Goal: Find specific page/section: Find specific page/section

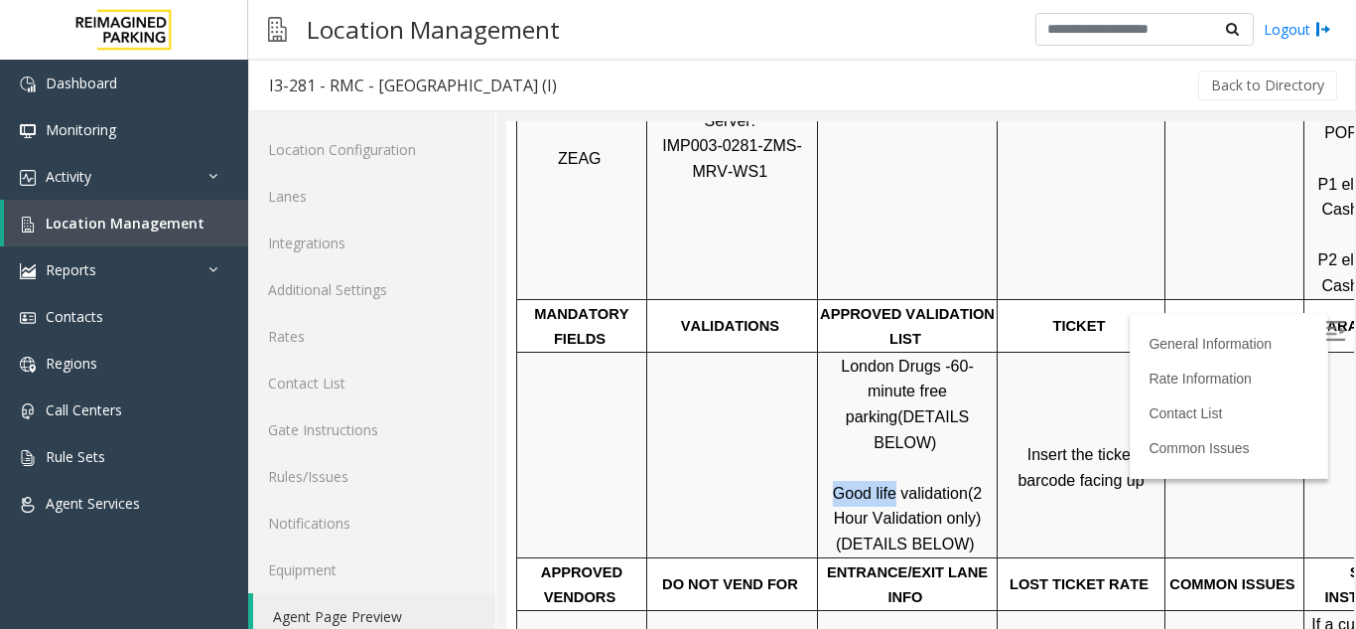
scroll to position [26, 0]
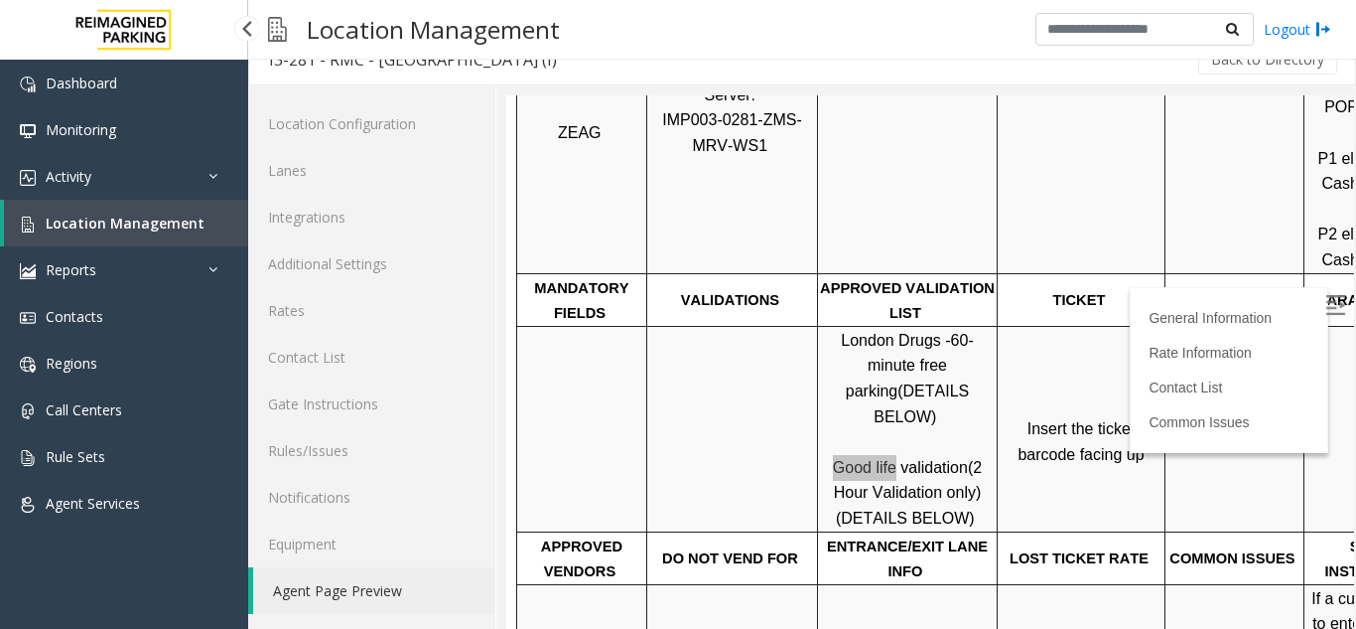
click at [163, 222] on span "Location Management" at bounding box center [125, 222] width 159 height 19
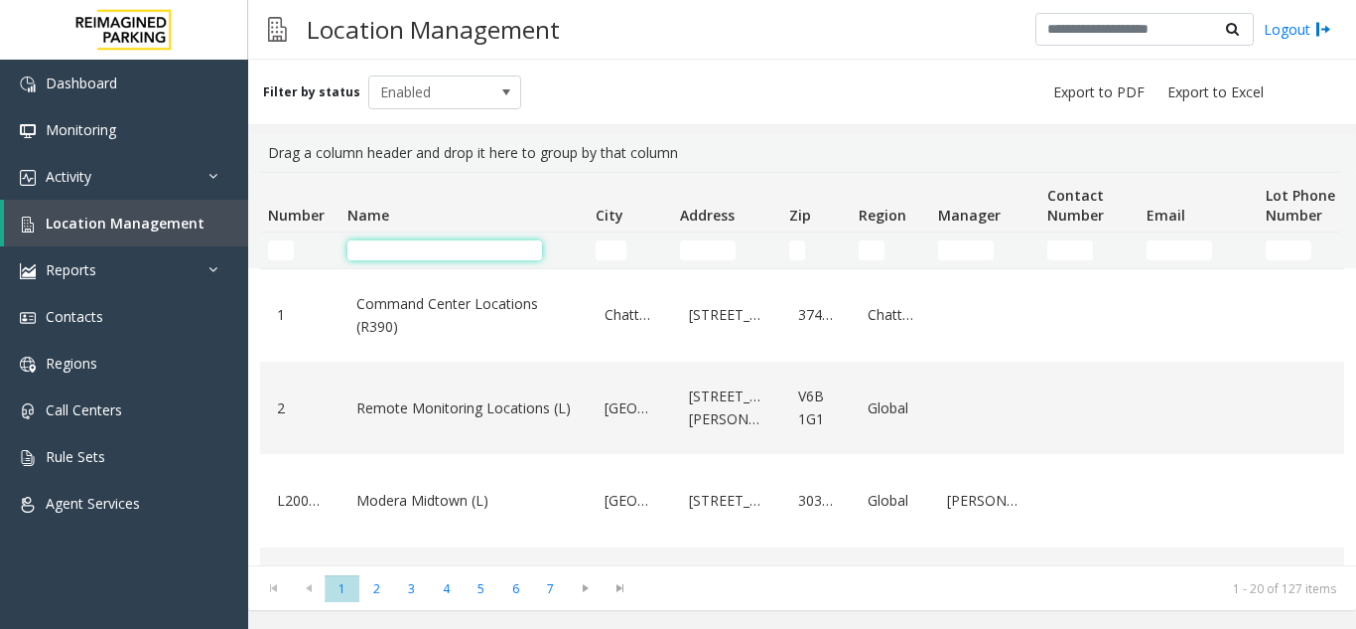
click at [419, 250] on input "Name Filter" at bounding box center [445, 250] width 195 height 20
click at [447, 256] on input "Name Filter" at bounding box center [445, 250] width 195 height 20
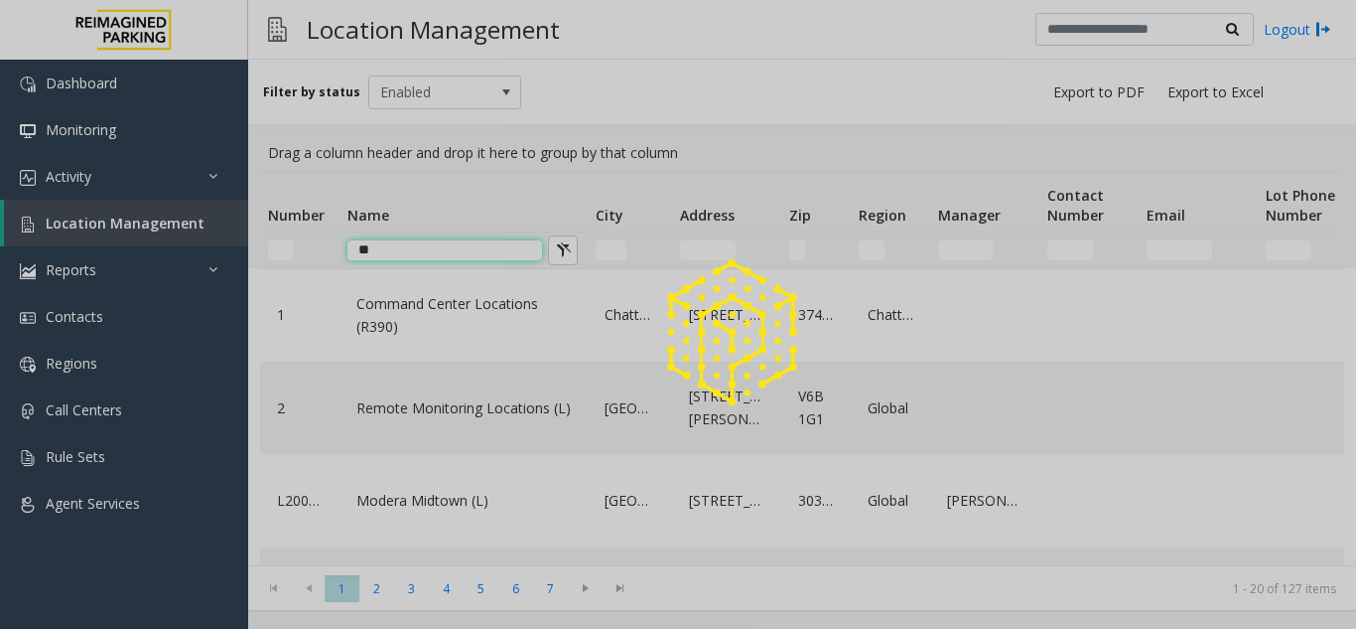
type input "*"
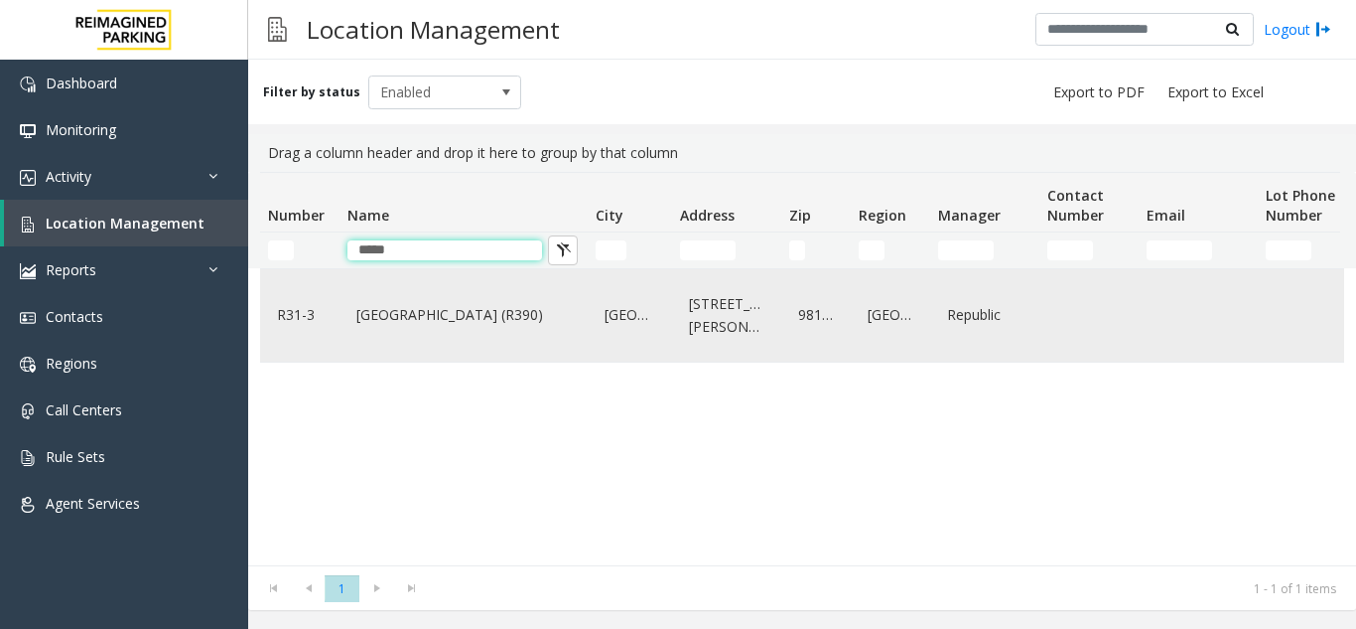
type input "****"
click at [465, 307] on link "Bell Street Garage (R390)" at bounding box center [464, 315] width 224 height 32
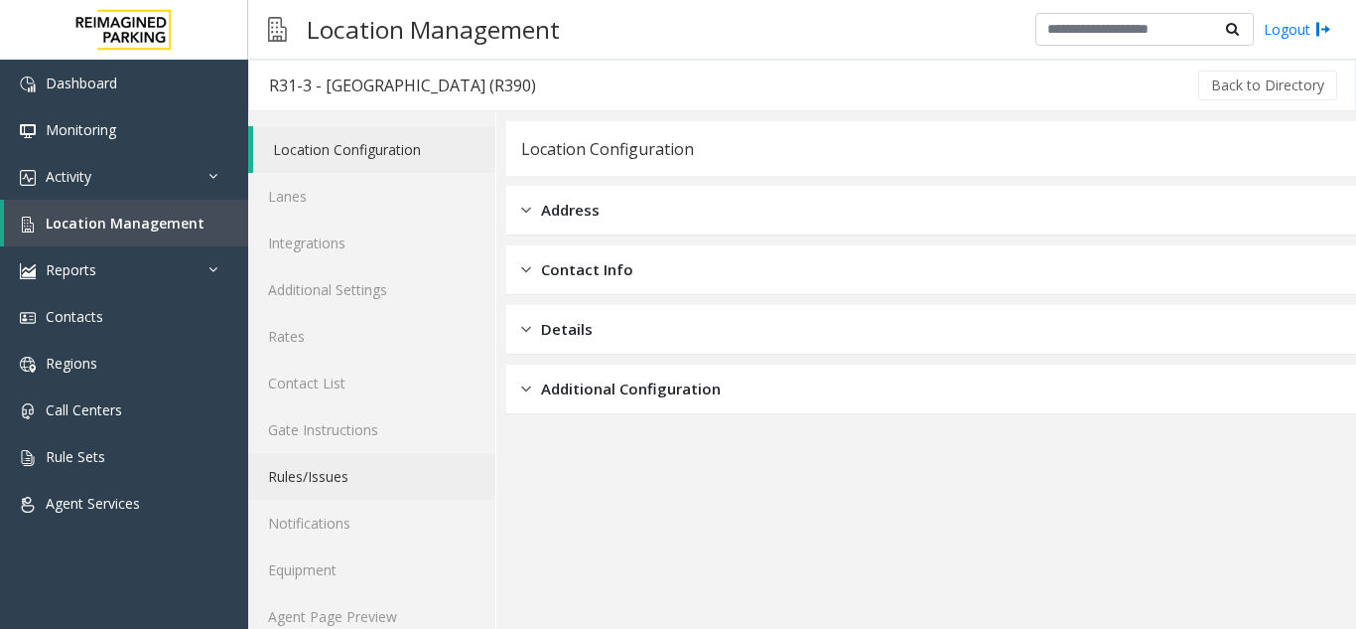
scroll to position [26, 0]
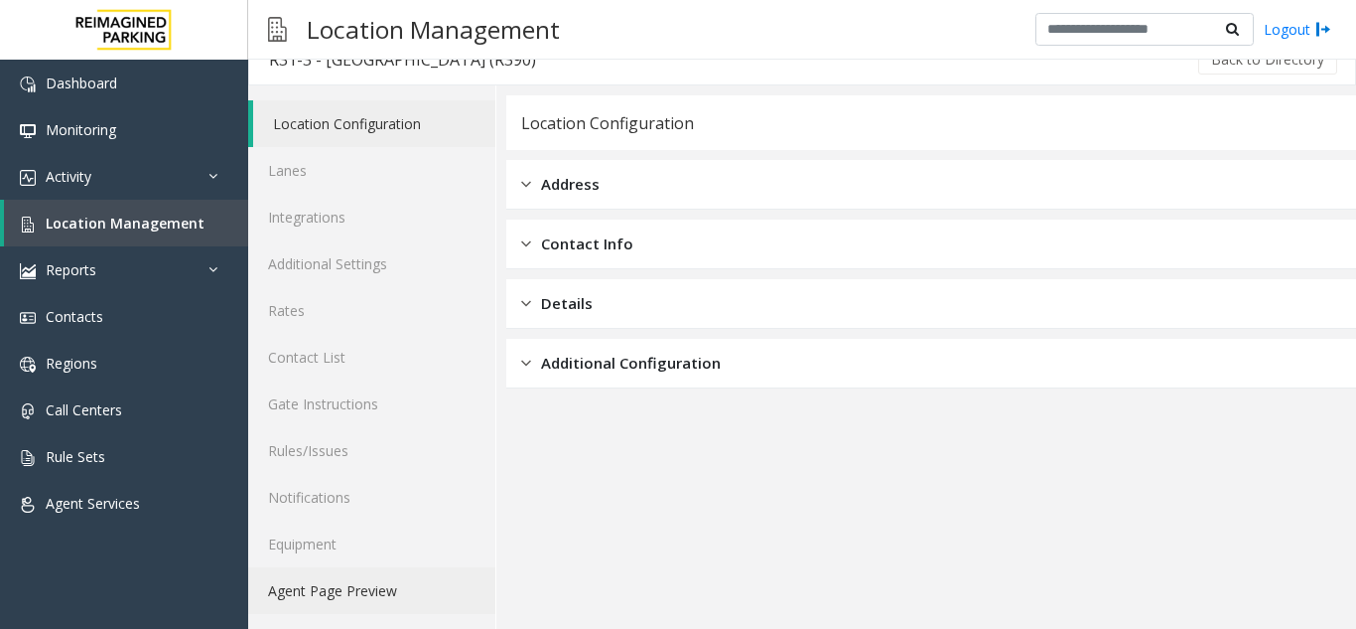
click at [393, 580] on link "Agent Page Preview" at bounding box center [371, 590] width 247 height 47
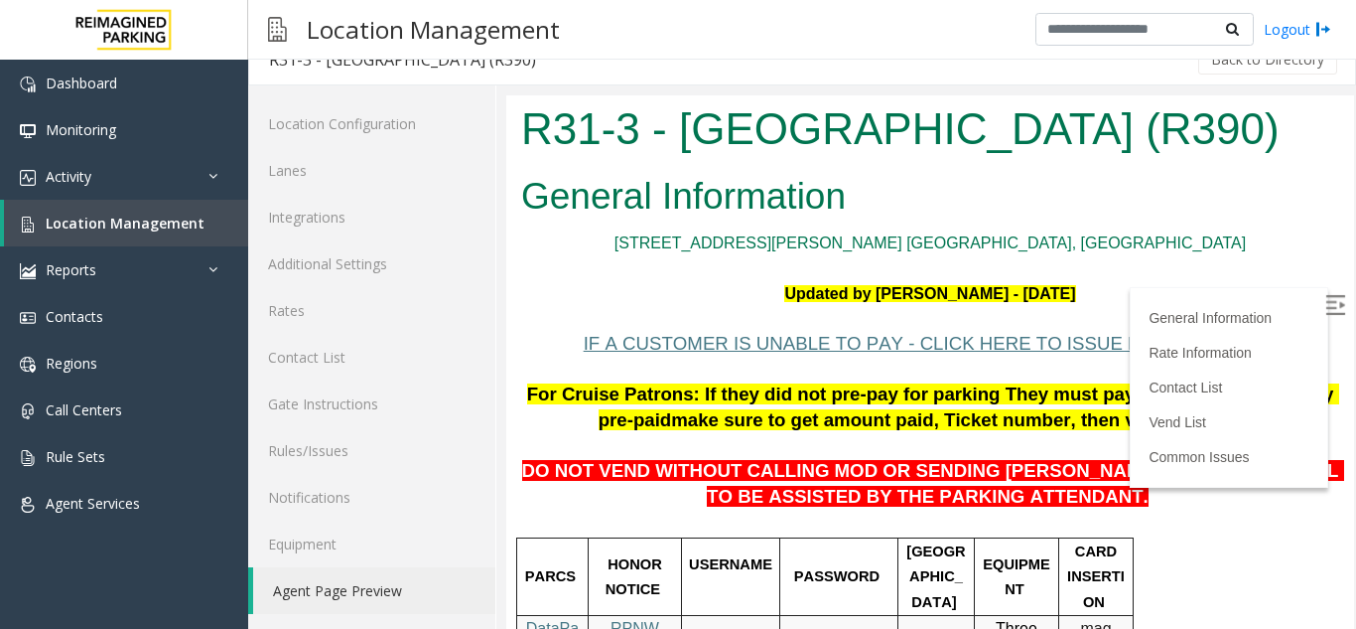
click at [1323, 310] on label at bounding box center [1338, 308] width 30 height 30
click at [1065, 481] on span "DO NOT VEND WITHOUT CALLING MOD OR SENDING PARKER TO THE 5TH LEVEL TO BE ASSIST…" at bounding box center [933, 483] width 822 height 47
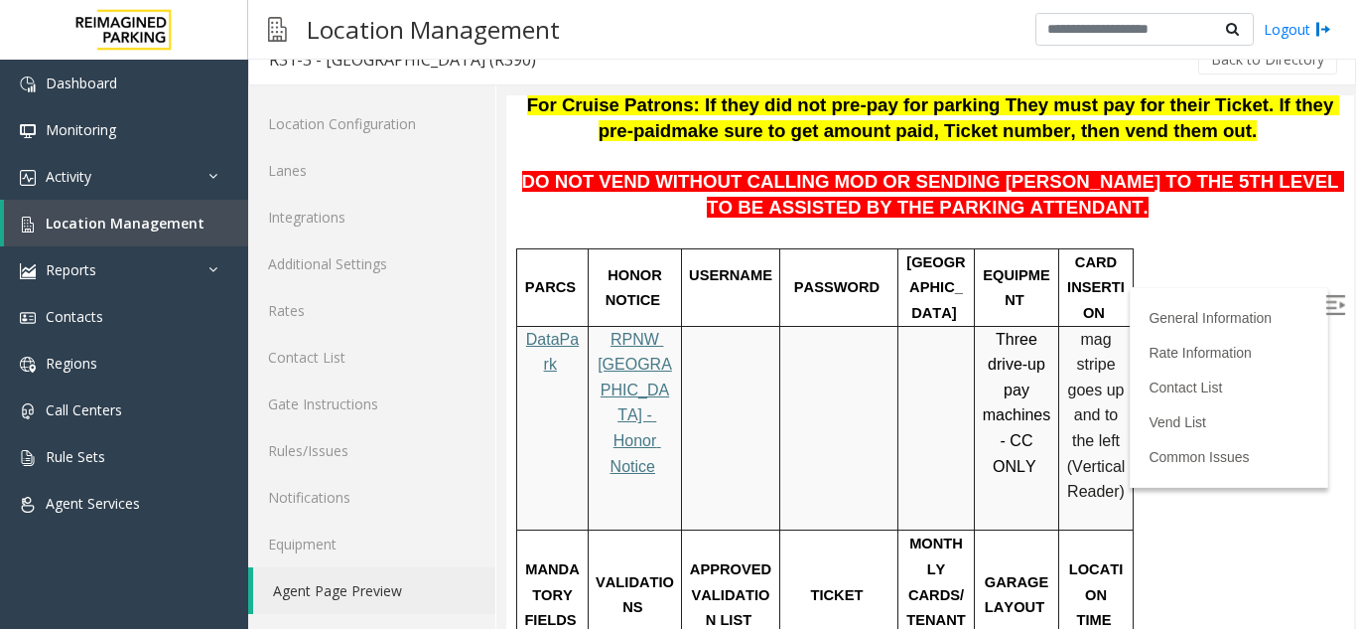
scroll to position [298, 0]
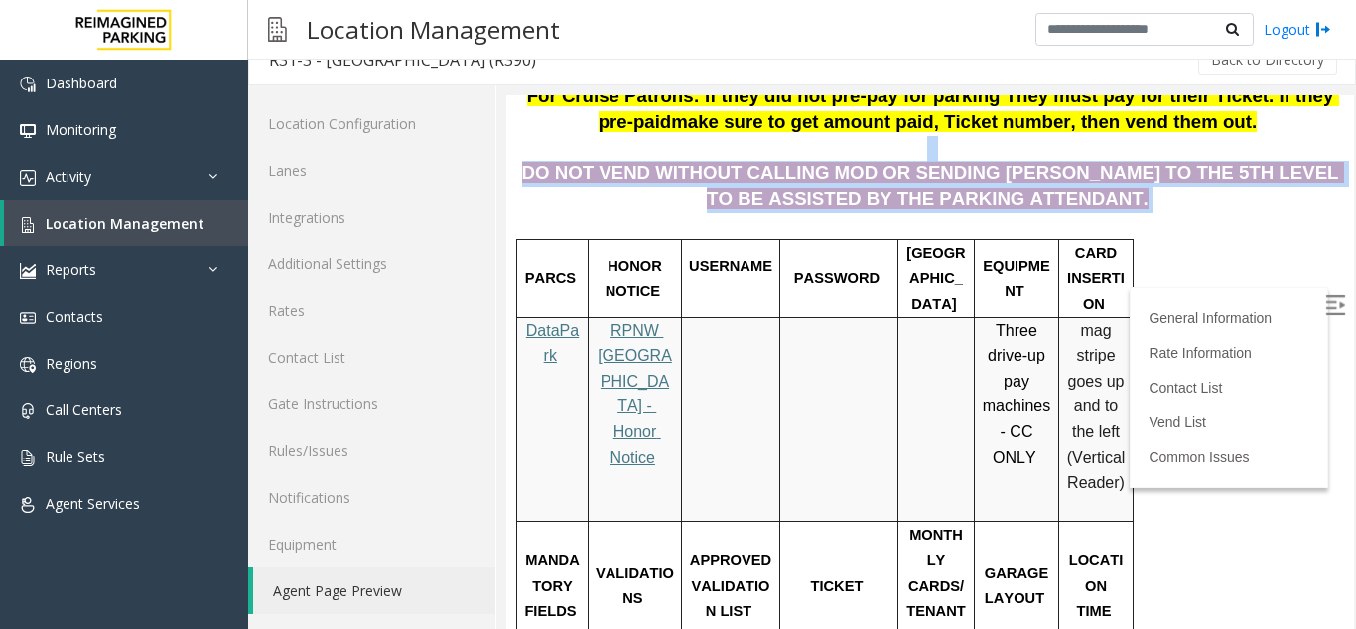
drag, startPoint x: 1033, startPoint y: 212, endPoint x: 532, endPoint y: 145, distance: 504.9
click at [534, 147] on p "DO NOT VEND WITHOUT CALLING MOD OR SENDING PARKER TO THE 5TH LEVEL TO BE ASSIST…" at bounding box center [930, 174] width 818 height 76
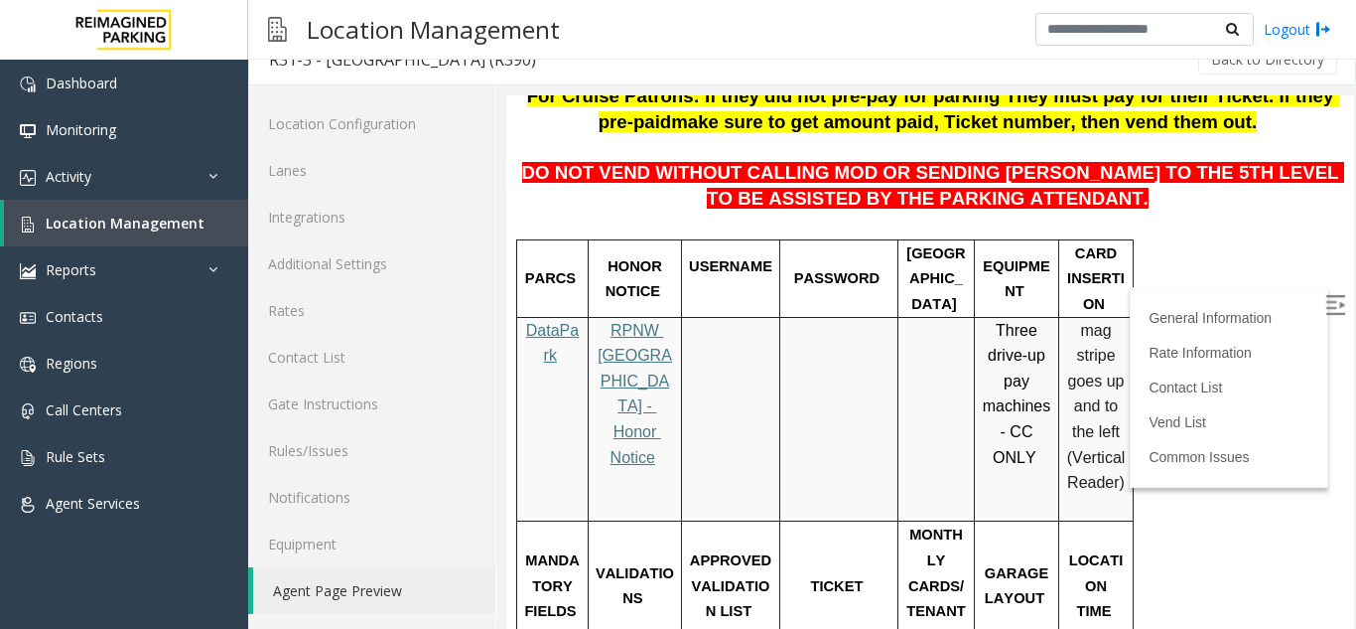
click at [527, 135] on p "For Cruise Patrons: If they did not pre-pay for parking They must pay for their…" at bounding box center [930, 109] width 818 height 51
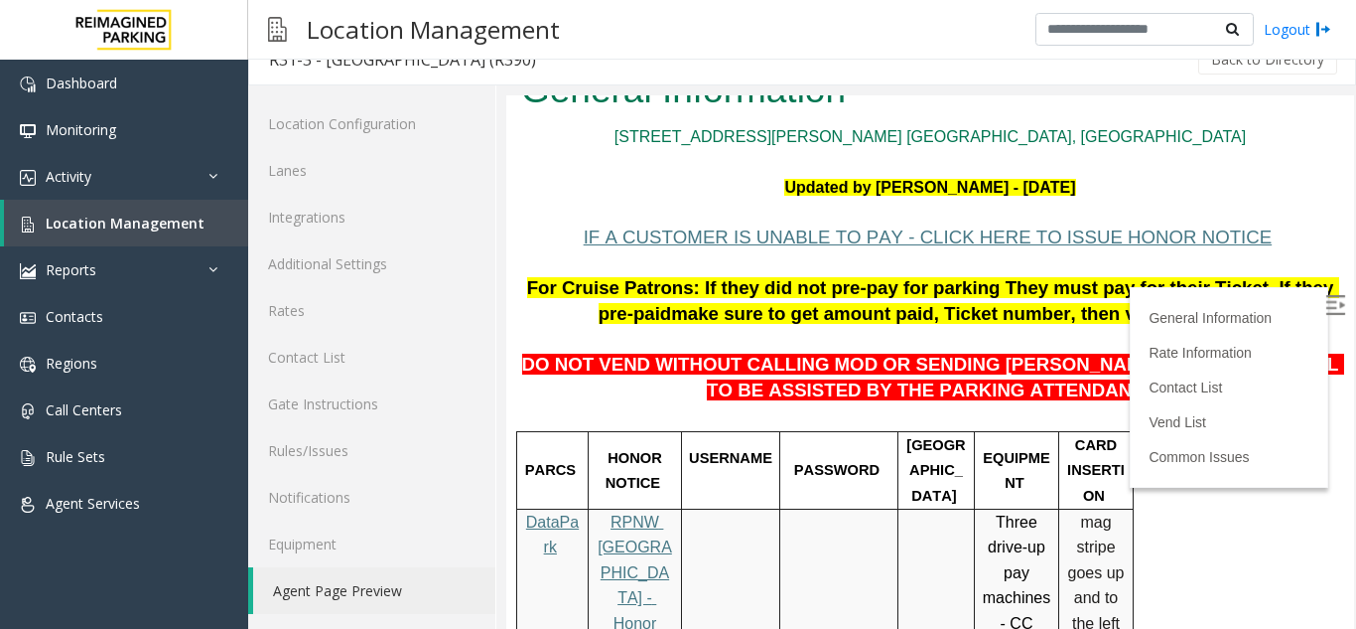
scroll to position [99, 0]
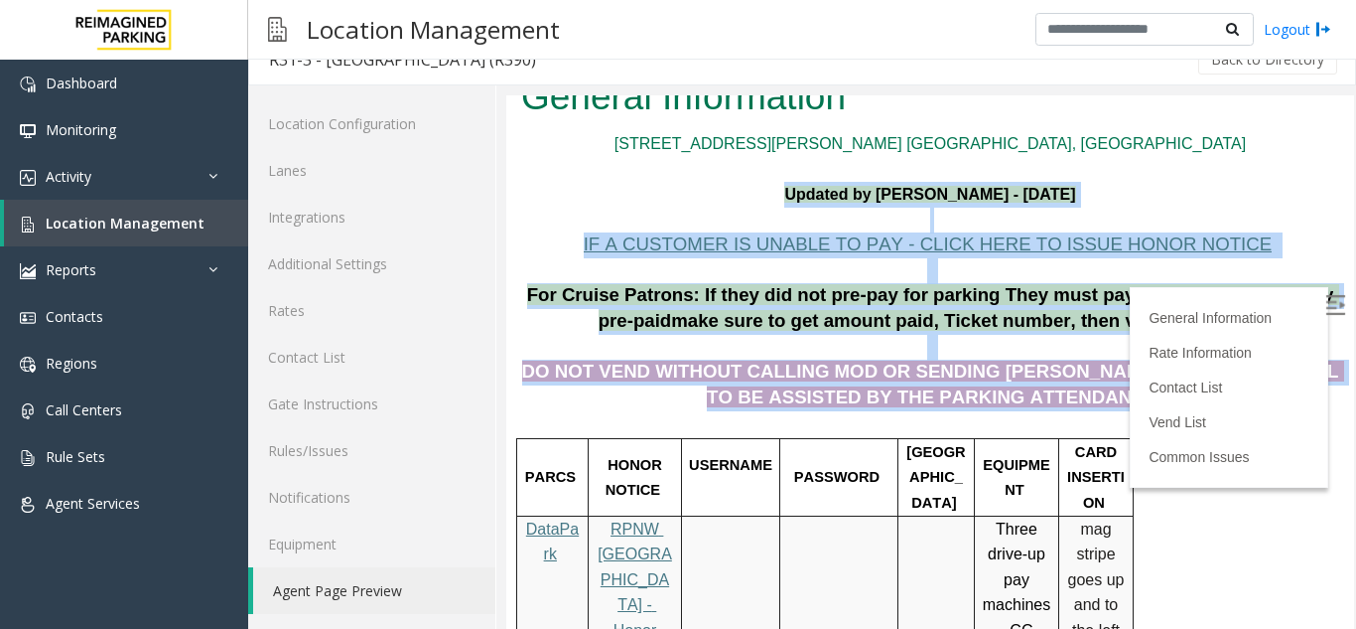
drag, startPoint x: 705, startPoint y: 196, endPoint x: 1255, endPoint y: 396, distance: 585.5
click at [1136, 401] on p "DO NOT VEND WITHOUT CALLING MOD OR SENDING PARKER TO THE 5TH LEVEL TO BE ASSIST…" at bounding box center [930, 373] width 818 height 76
drag, startPoint x: 1041, startPoint y: 404, endPoint x: 667, endPoint y: 180, distance: 435.6
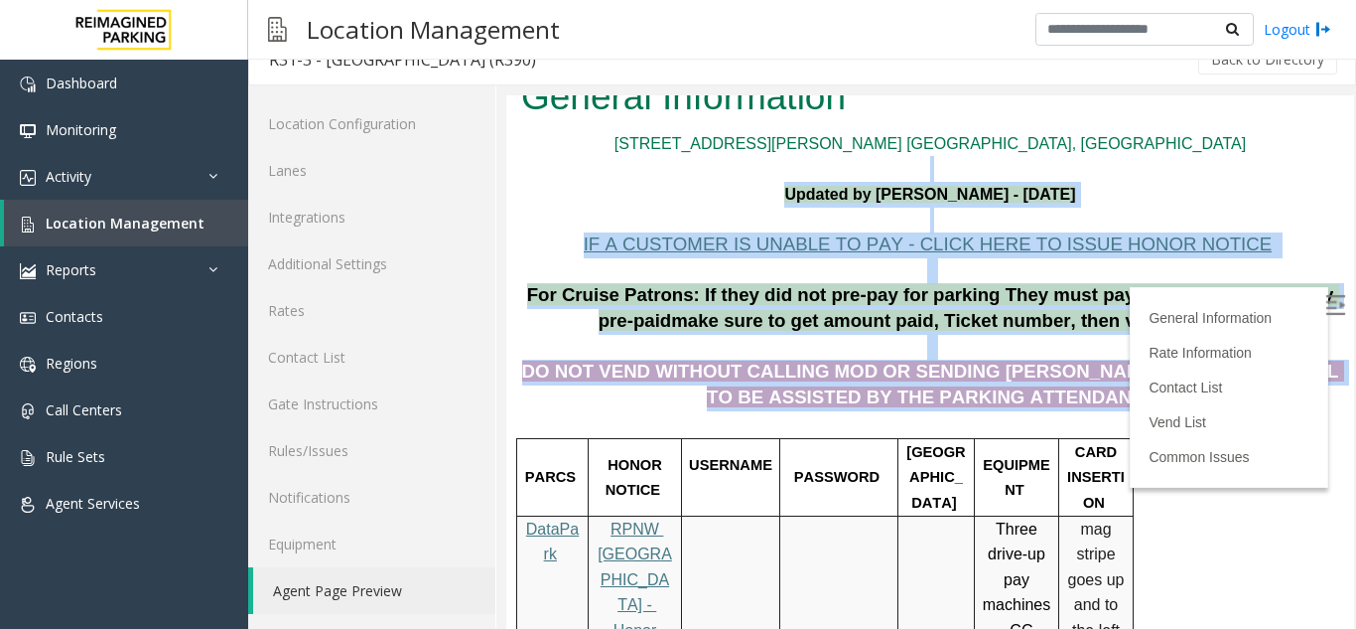
click at [671, 180] on p at bounding box center [930, 169] width 818 height 26
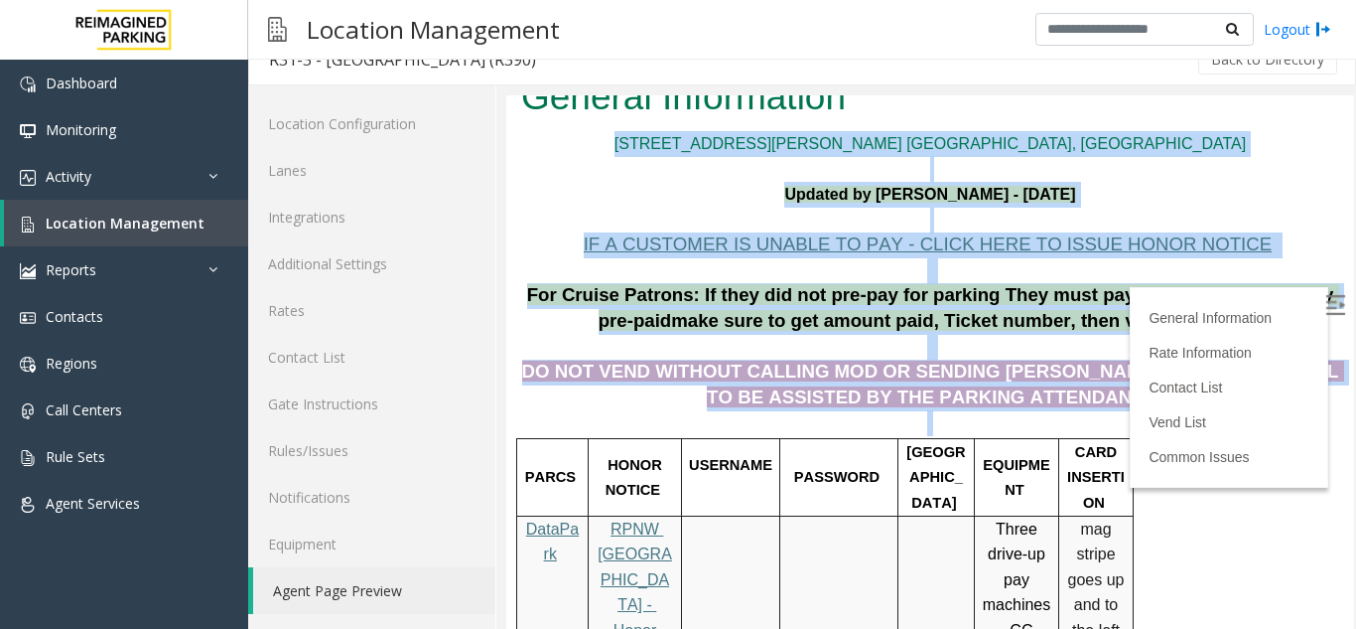
drag, startPoint x: 764, startPoint y: 145, endPoint x: 1130, endPoint y: 424, distance: 460.6
click at [1130, 419] on p at bounding box center [930, 423] width 818 height 26
click at [796, 301] on span "For Cruise Patrons: If they did not pre-pay for parking They must pay for their…" at bounding box center [933, 307] width 812 height 47
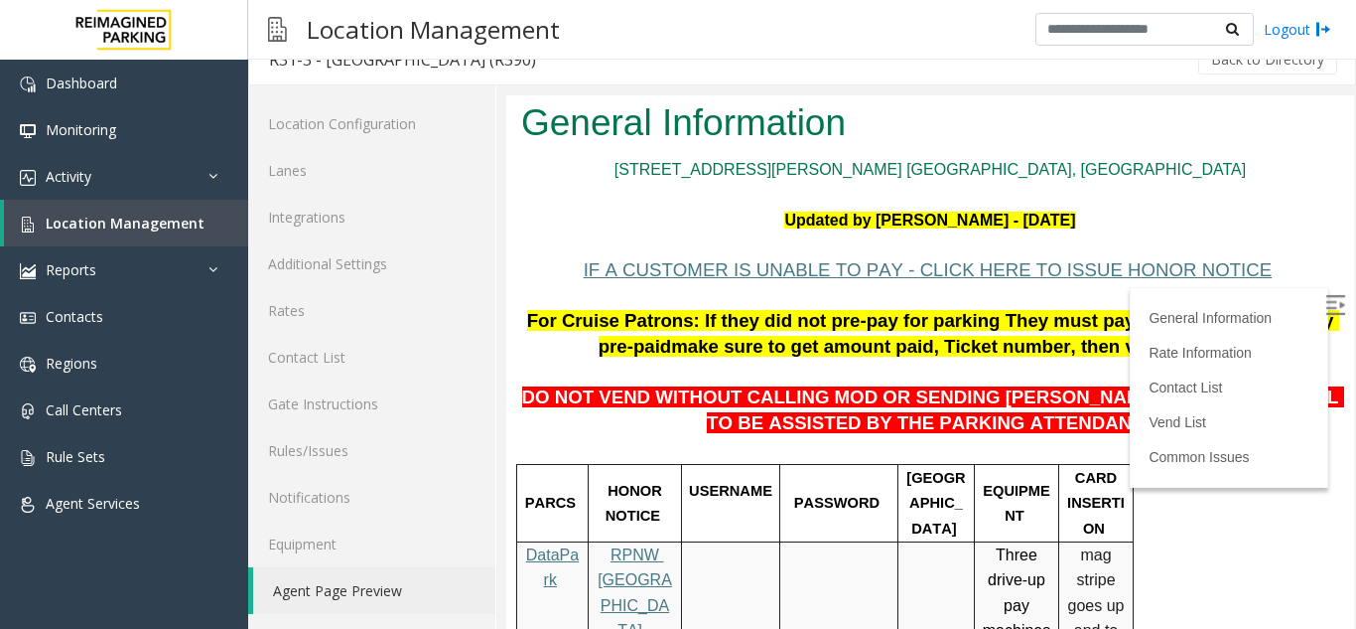
scroll to position [0, 0]
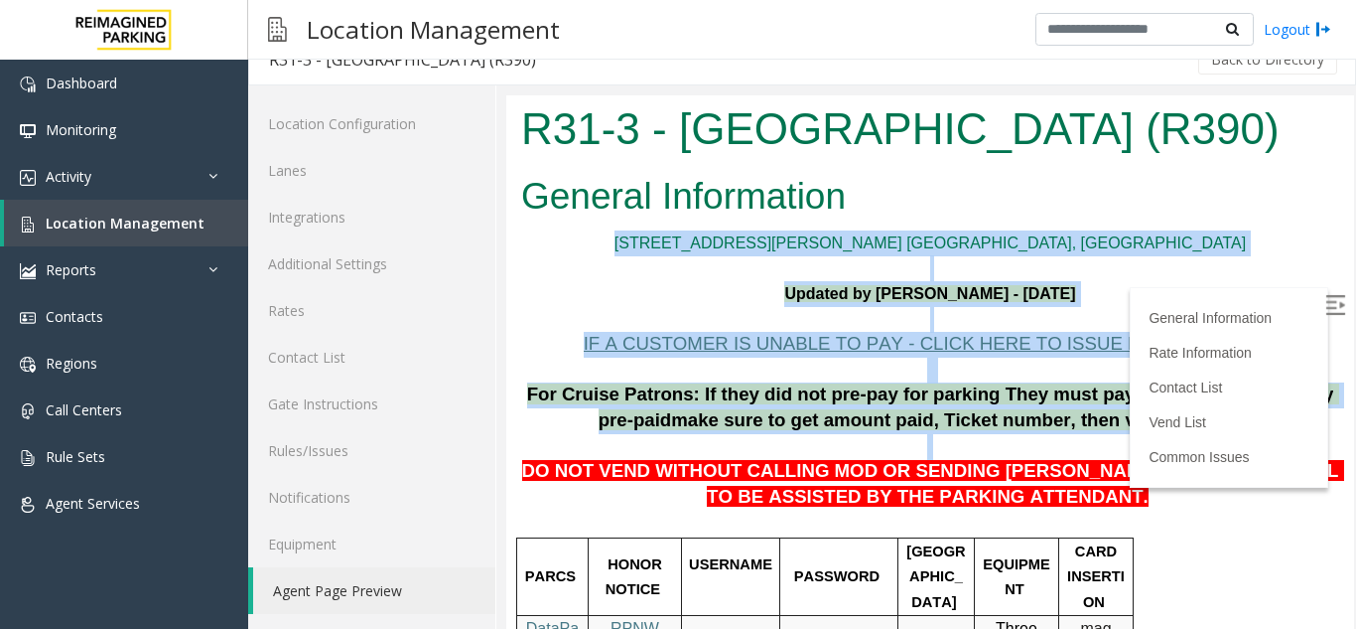
drag, startPoint x: 869, startPoint y: 262, endPoint x: 1227, endPoint y: 460, distance: 409.3
click at [1120, 354] on span "IF A CUSTOMER IS UNABLE TO PAY - CLICK HERE TO ISSUE HONOR NOTICE" at bounding box center [928, 343] width 689 height 21
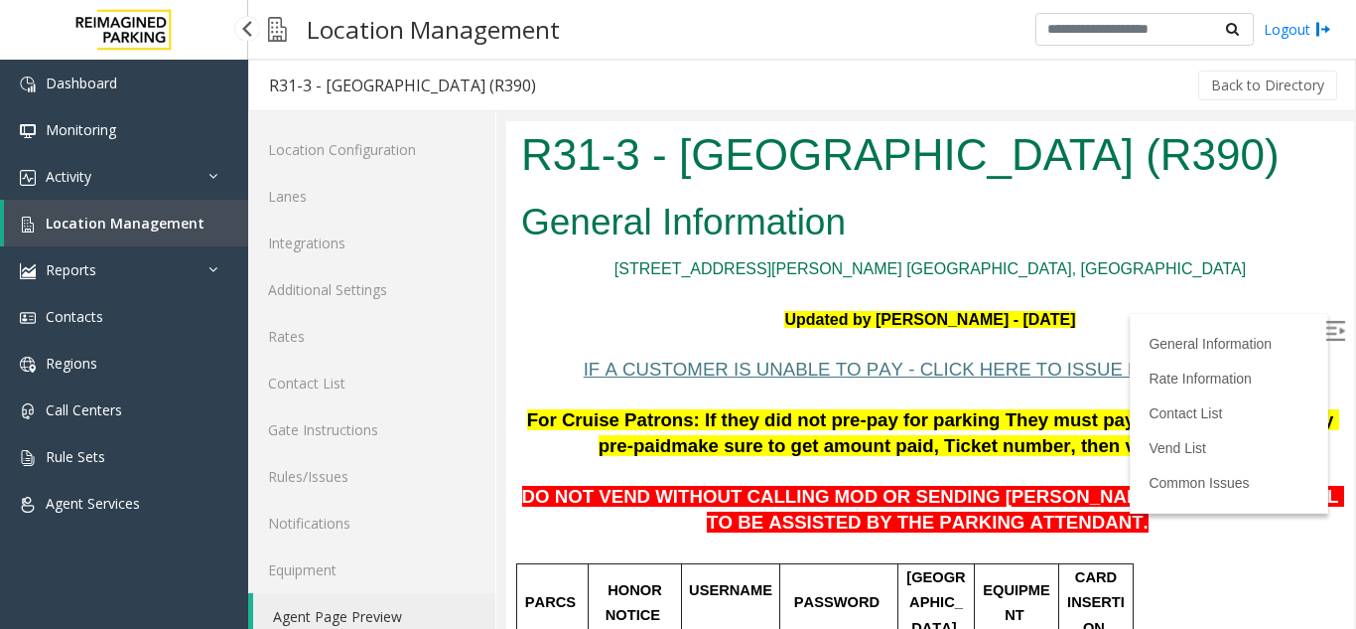
scroll to position [26, 0]
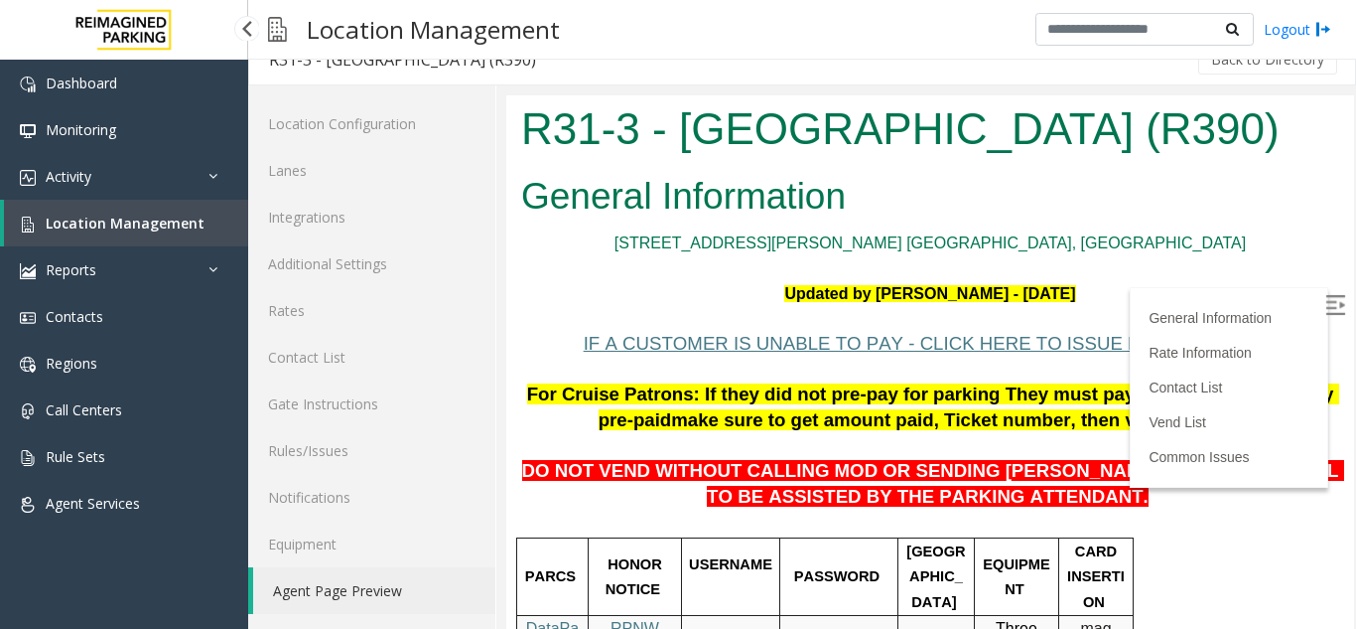
click at [152, 226] on span "Location Management" at bounding box center [125, 222] width 159 height 19
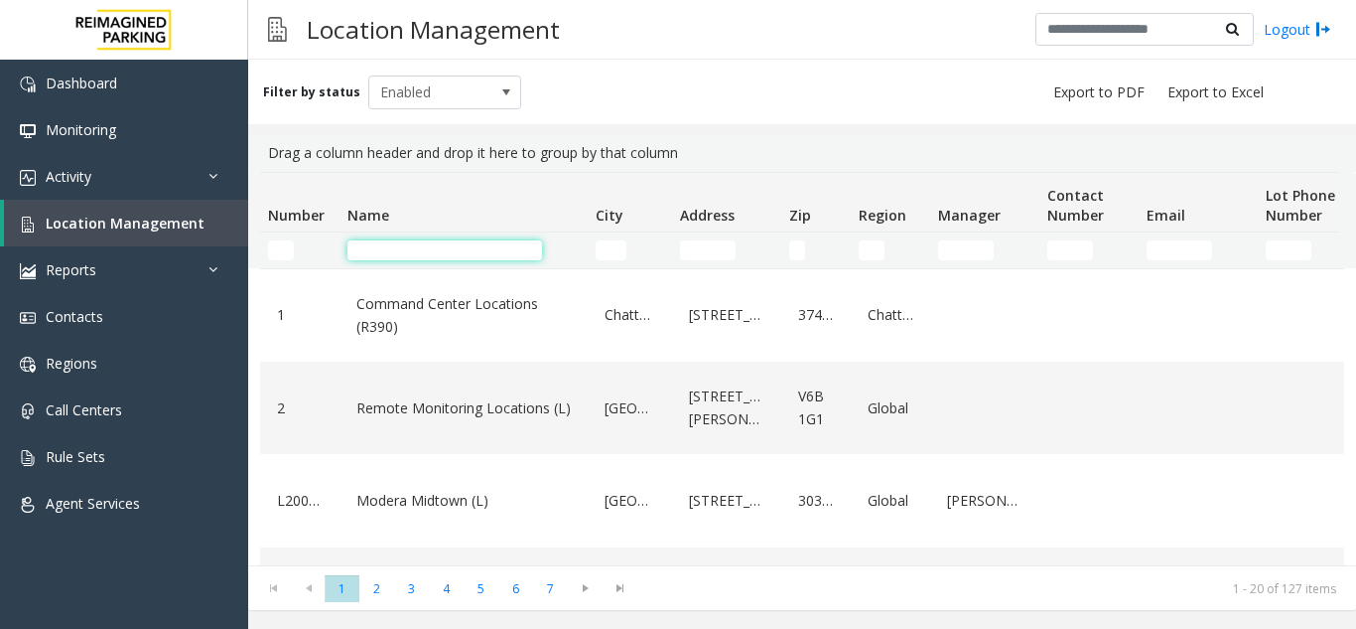
click at [400, 251] on input "Name Filter" at bounding box center [445, 250] width 195 height 20
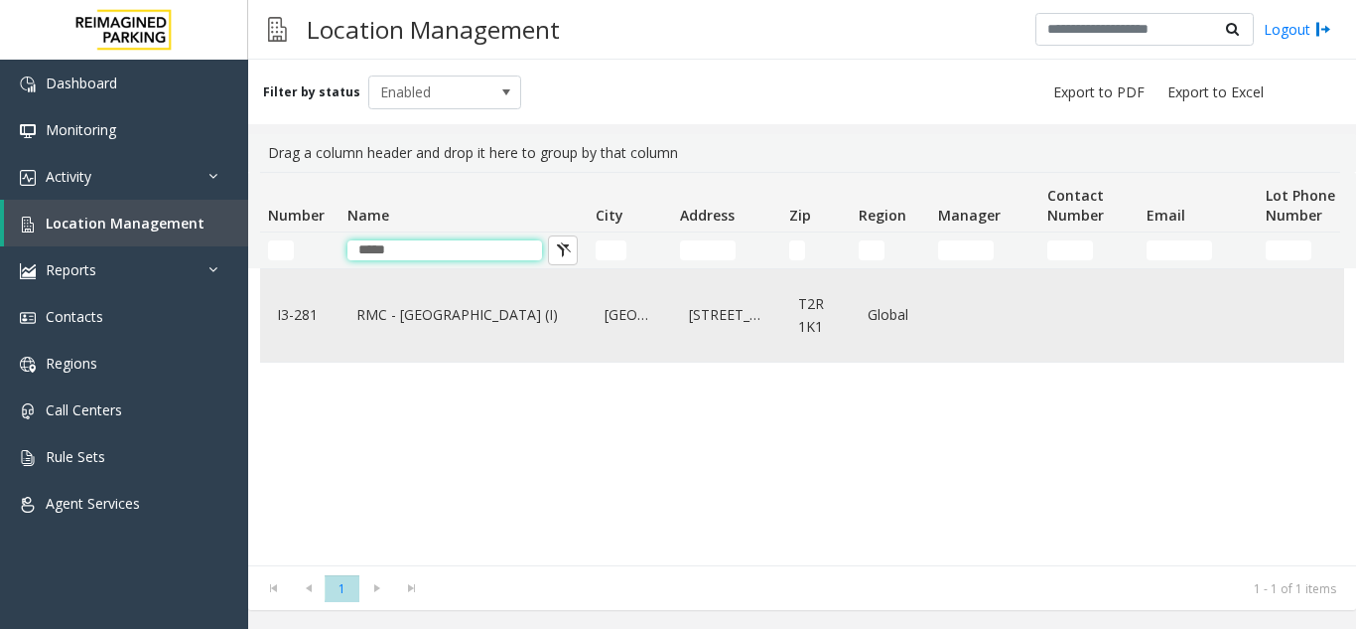
type input "*****"
click at [429, 303] on link "RMC - Mount Royal Village (I)" at bounding box center [464, 315] width 224 height 32
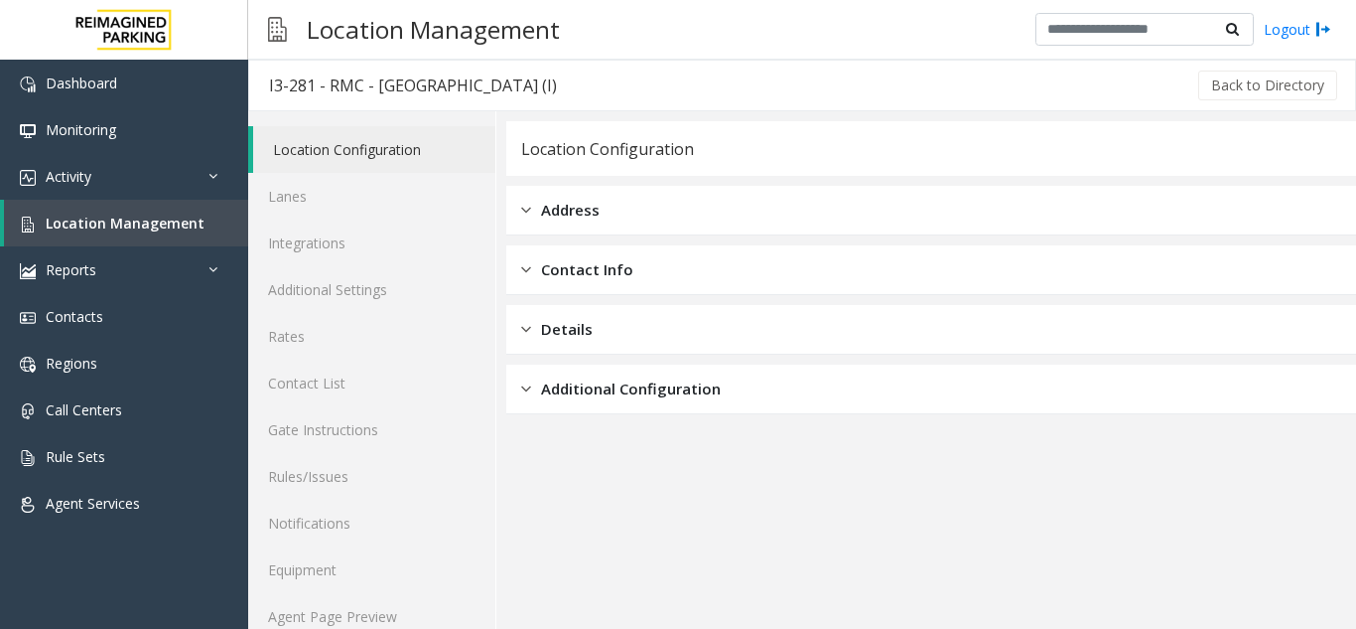
scroll to position [26, 0]
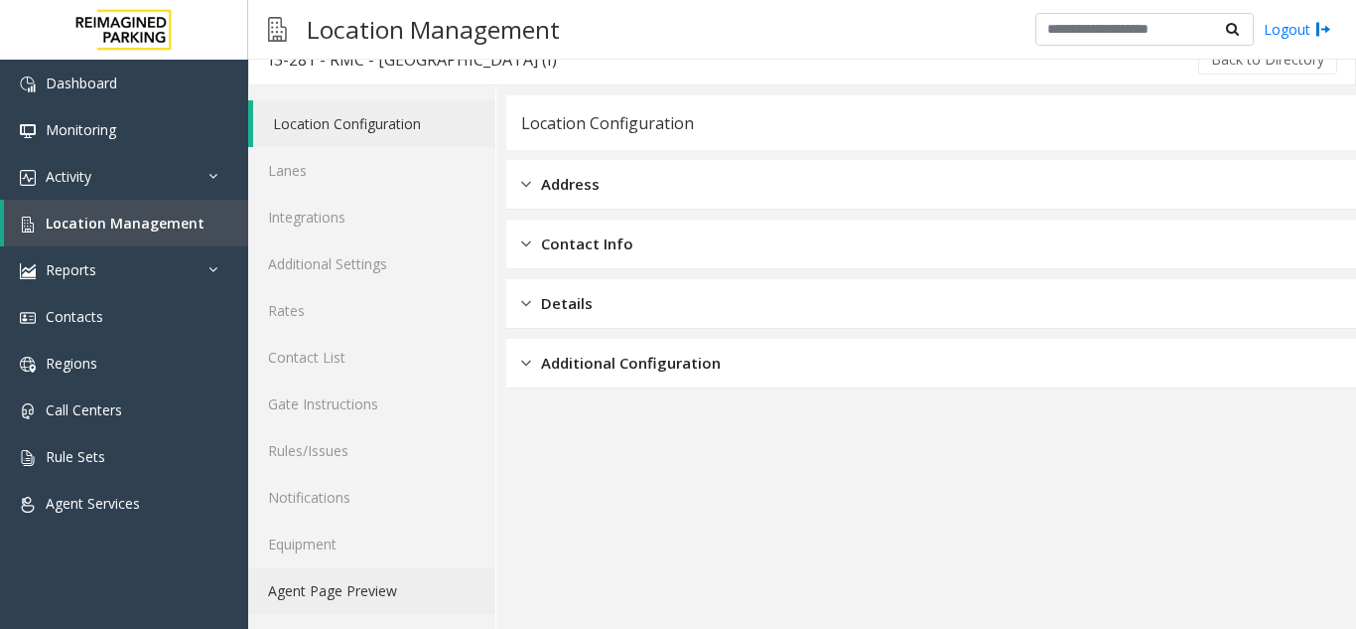
click at [331, 598] on link "Agent Page Preview" at bounding box center [371, 590] width 247 height 47
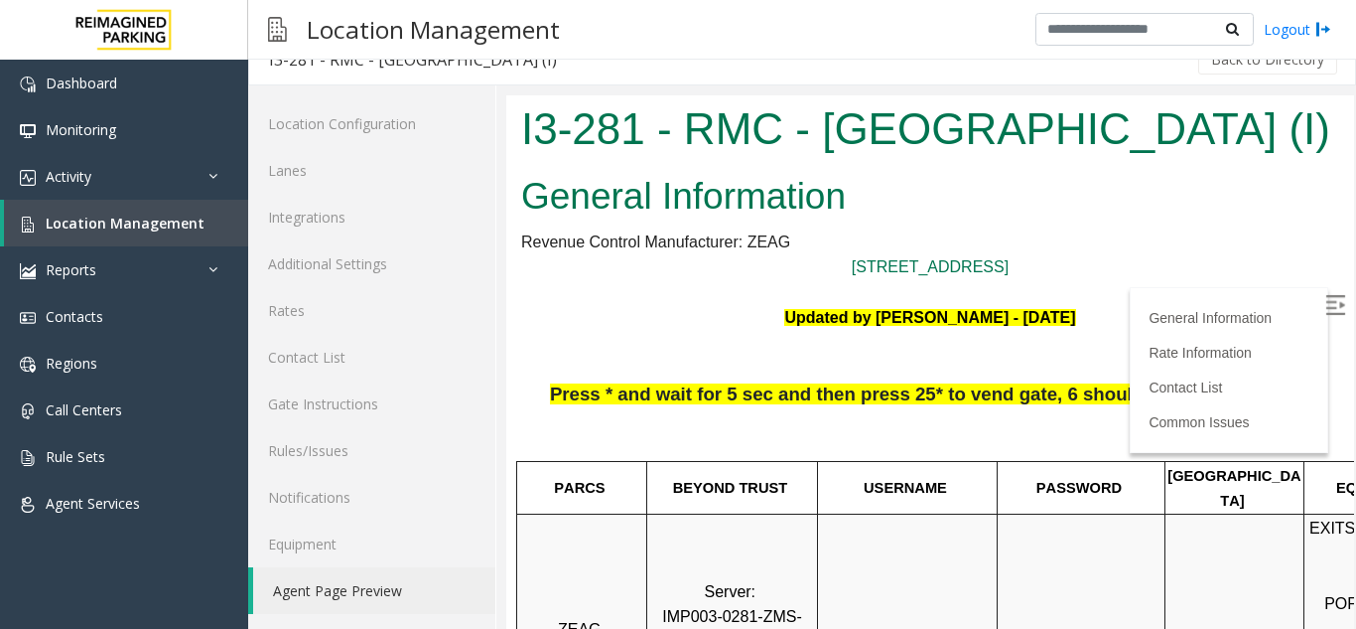
scroll to position [199, 0]
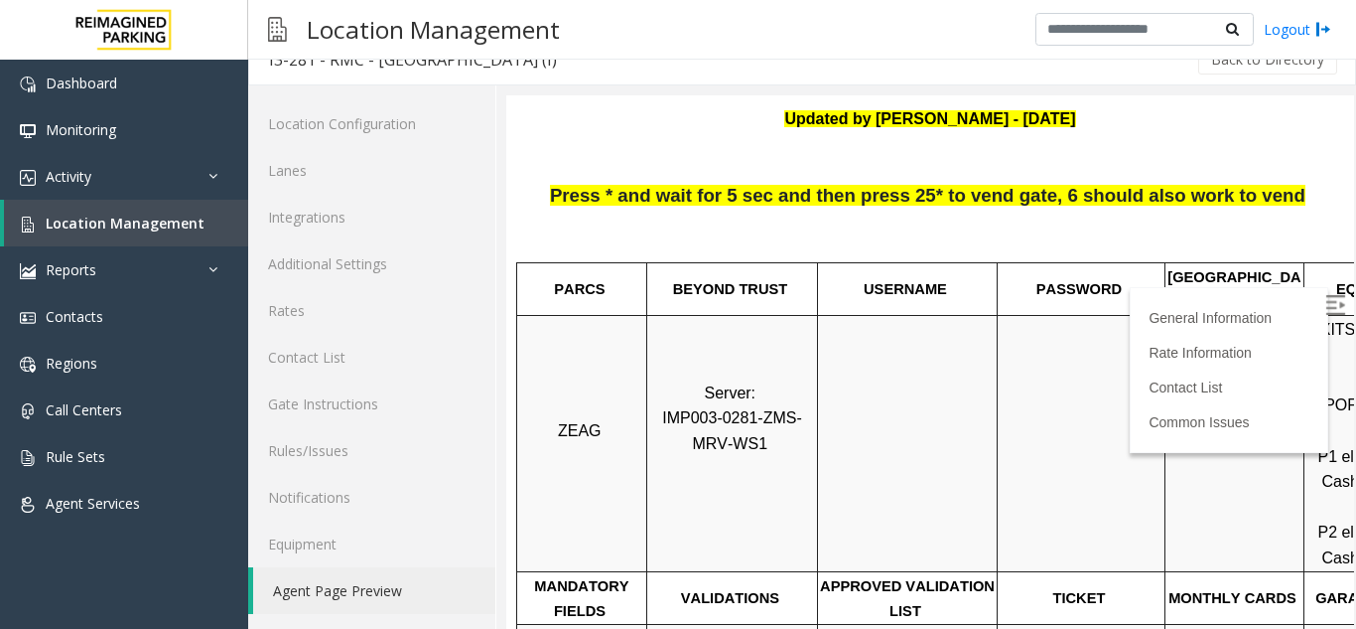
drag, startPoint x: 1306, startPoint y: 296, endPoint x: 1254, endPoint y: 296, distance: 51.6
click at [1326, 296] on img at bounding box center [1336, 305] width 20 height 20
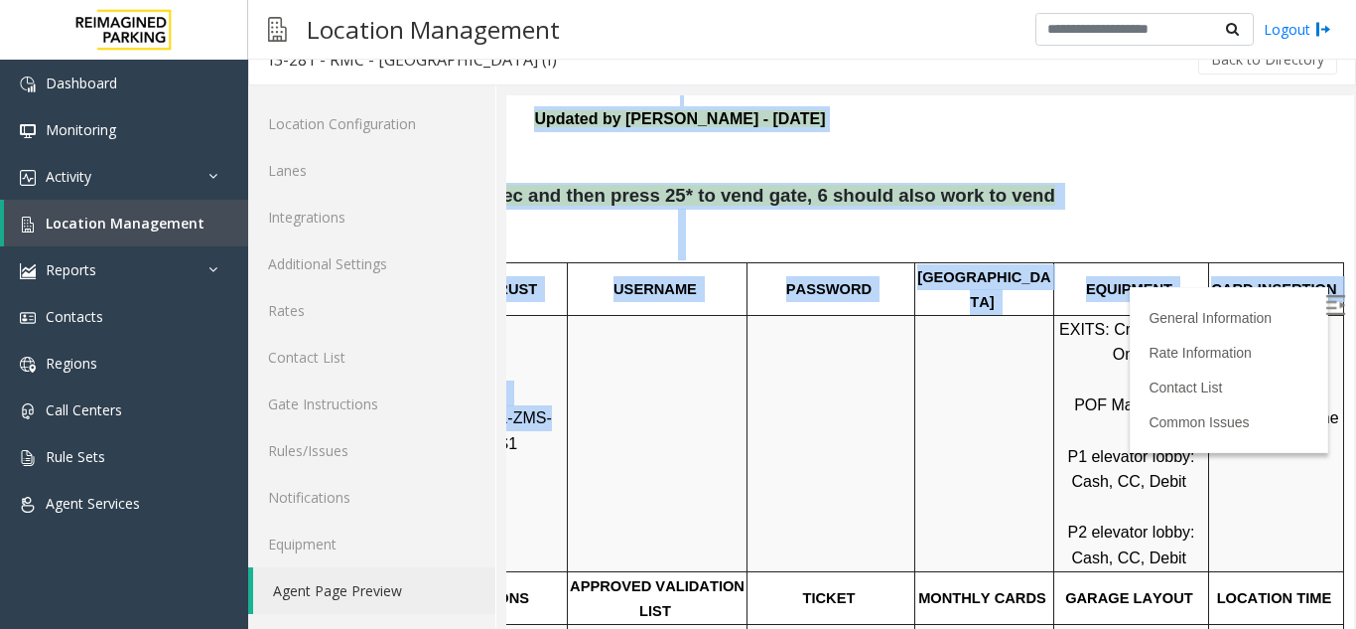
drag, startPoint x: 783, startPoint y: 404, endPoint x: 1687, endPoint y: 368, distance: 904.3
click at [1104, 368] on html "I3-281 - RMC - Mount Royal Village (I) General Information Revenue Control Manu…" at bounding box center [680, 163] width 848 height 533
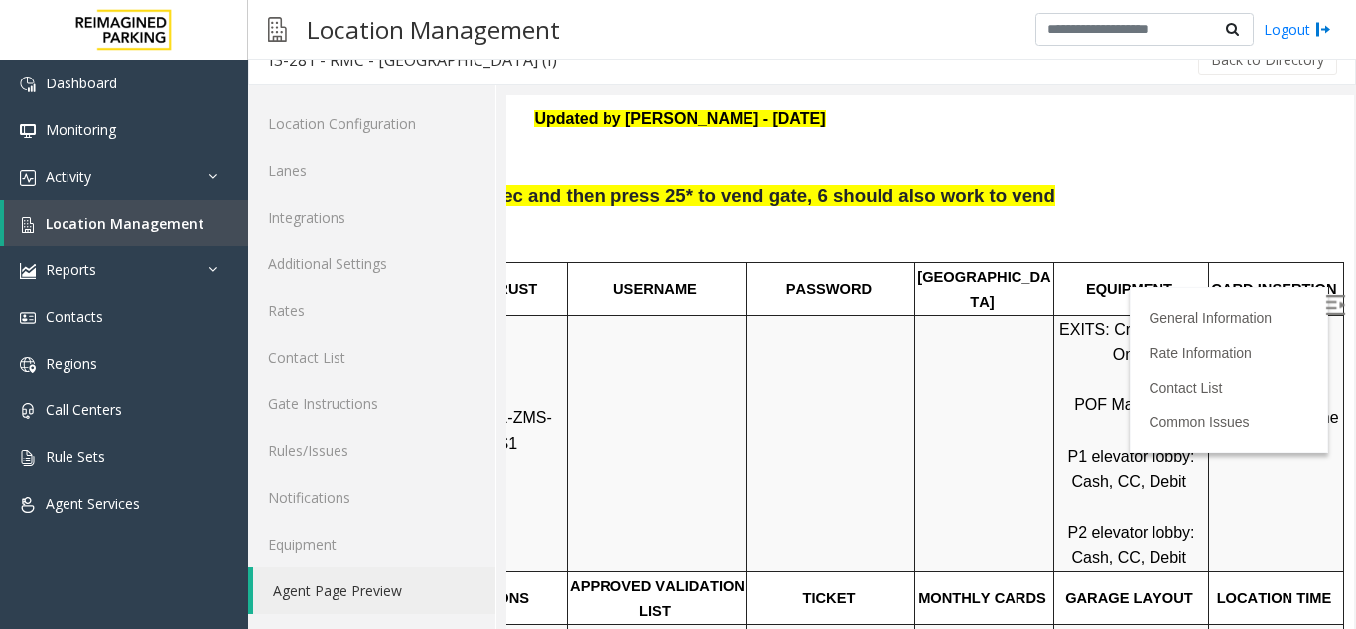
click at [1219, 405] on p "stripe down to the right" at bounding box center [1276, 443] width 132 height 76
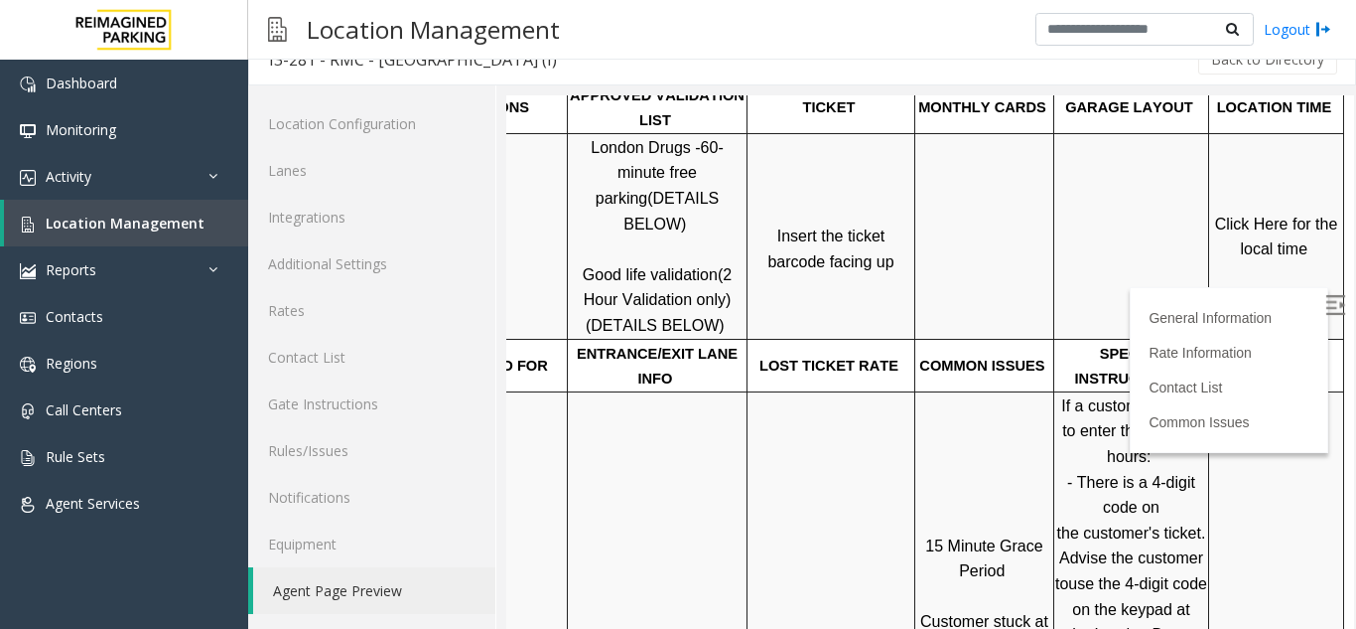
scroll to position [695, 281]
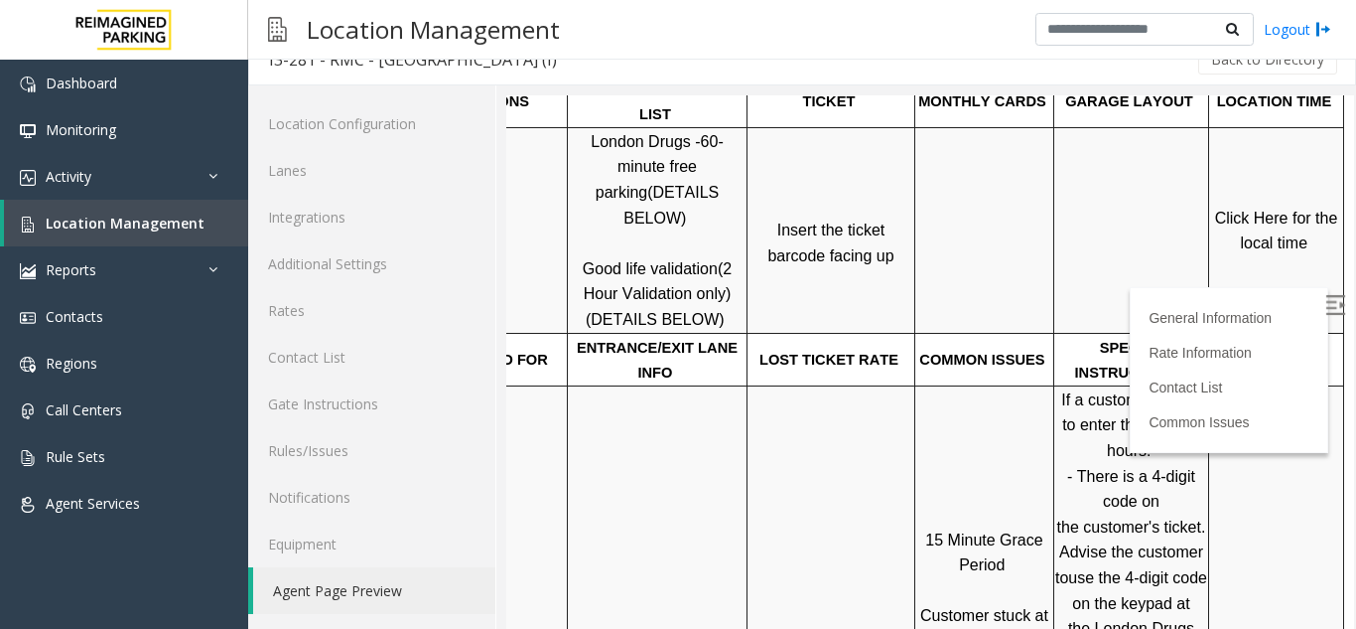
click at [1235, 210] on span "Click Here for the local time" at bounding box center [1278, 231] width 127 height 43
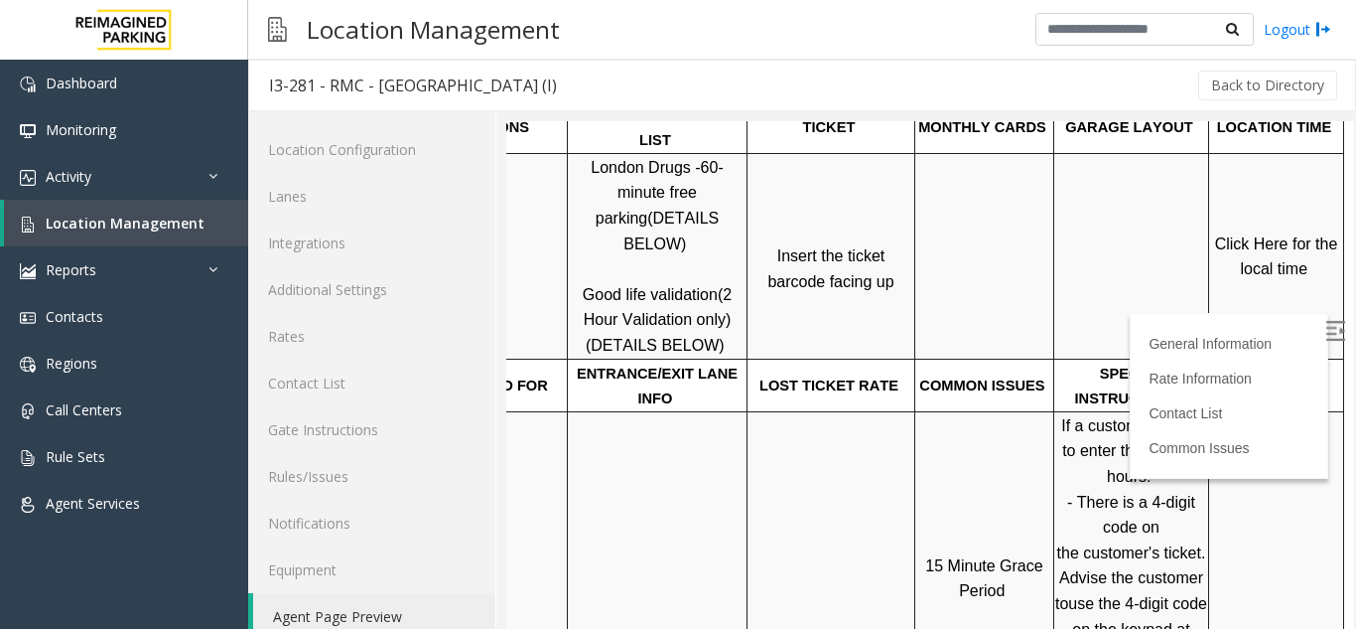
scroll to position [26, 0]
